Goal: Transaction & Acquisition: Purchase product/service

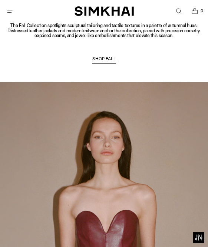
scroll to position [815, 0]
click at [106, 56] on link "SHOP FALL" at bounding box center [104, 59] width 24 height 7
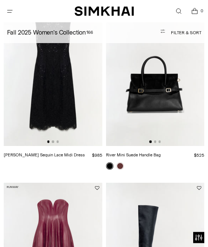
scroll to position [82, 0]
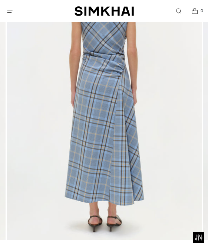
scroll to position [133, 0]
click at [33, 15] on div at bounding box center [40, 11] width 69 height 16
click at [12, 13] on icon "Open menu modal" at bounding box center [10, 11] width 8 height 6
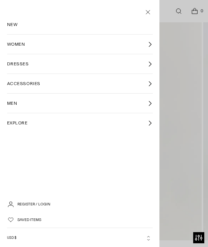
click at [90, 47] on link "WOMEN" at bounding box center [80, 44] width 146 height 19
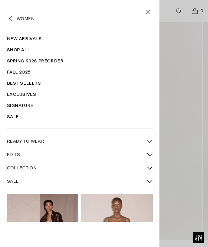
click at [25, 49] on link "Shop All" at bounding box center [80, 49] width 146 height 11
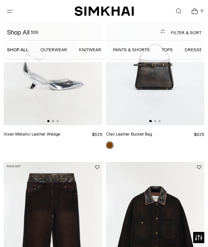
scroll to position [1701, 0]
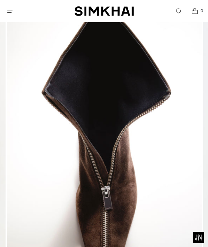
scroll to position [82, 0]
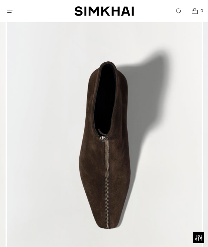
click at [32, 9] on div at bounding box center [40, 11] width 69 height 16
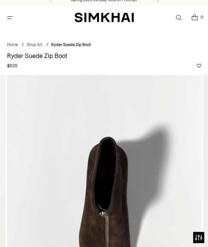
scroll to position [0, 0]
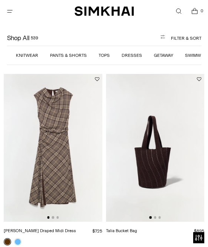
scroll to position [0, 64]
click at [131, 57] on link "Dresses" at bounding box center [131, 55] width 20 height 5
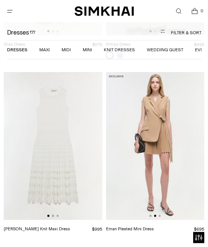
scroll to position [13616, 0]
click at [173, 11] on link "Open search modal" at bounding box center [178, 11] width 15 height 15
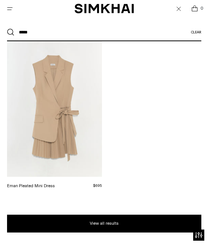
scroll to position [65, 0]
type input "****"
click at [64, 137] on img at bounding box center [54, 108] width 95 height 143
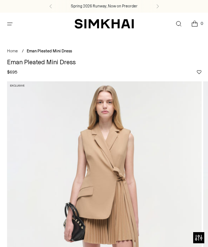
type input "*"
click at [15, 63] on h1 "Eman Pleated Mini Dress" at bounding box center [104, 62] width 195 height 6
copy h1 "Eman Pleated Mini Dress"
